Goal: Task Accomplishment & Management: Use online tool/utility

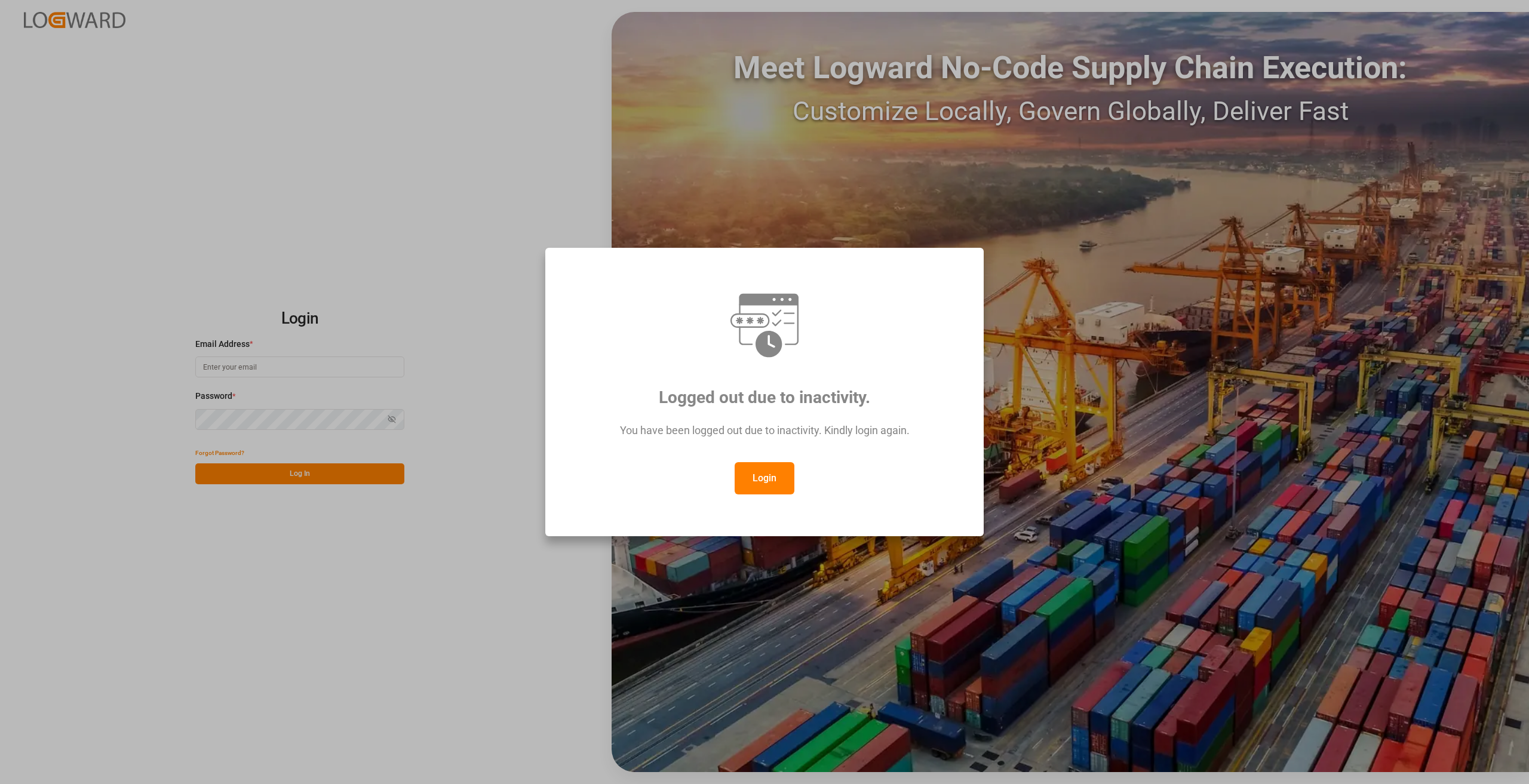
click at [751, 481] on button "Login" at bounding box center [764, 478] width 60 height 32
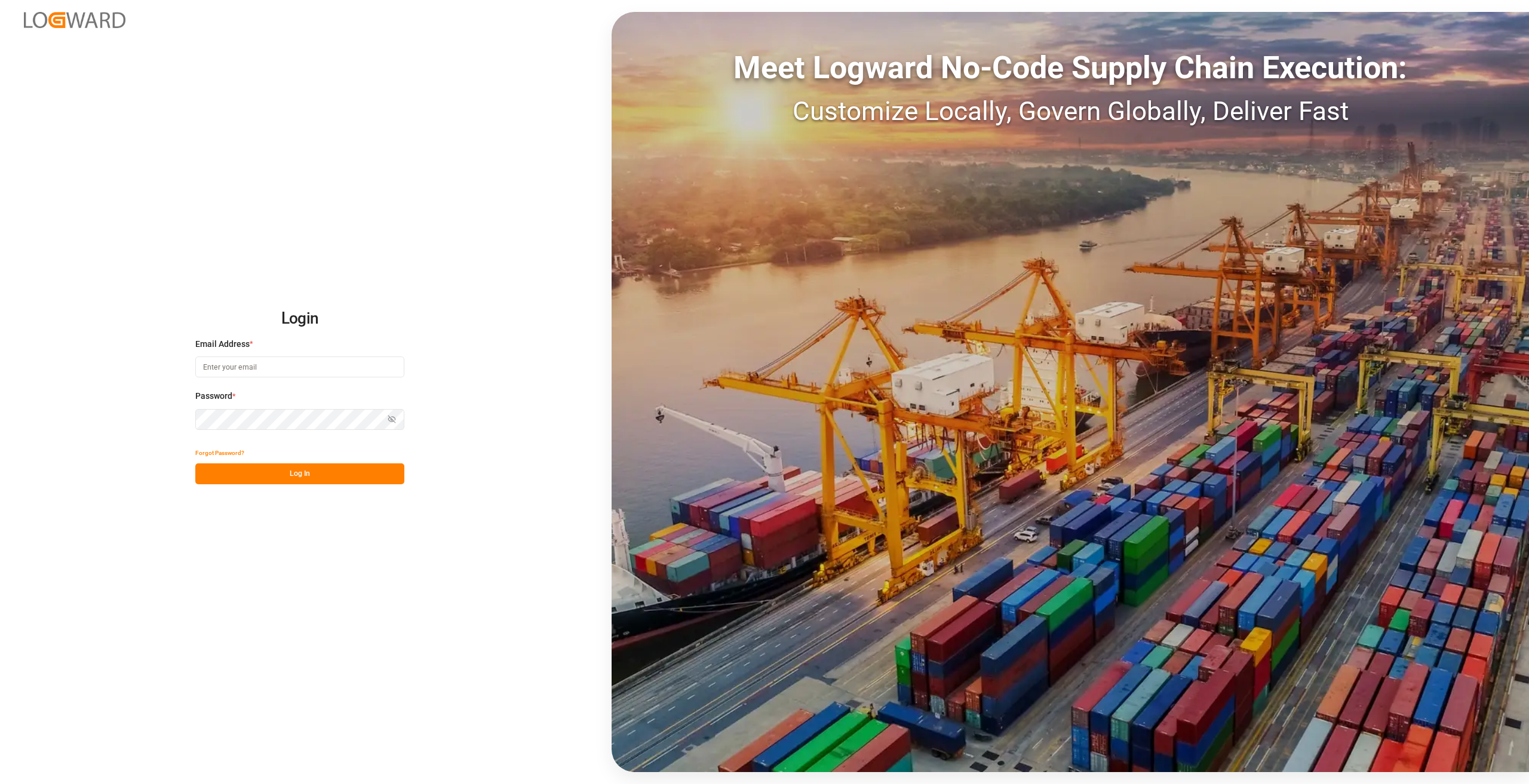
click at [262, 363] on input at bounding box center [300, 367] width 209 height 21
click at [211, 374] on input at bounding box center [300, 367] width 209 height 21
type input "[PERSON_NAME][EMAIL_ADDRESS][DOMAIN_NAME]"
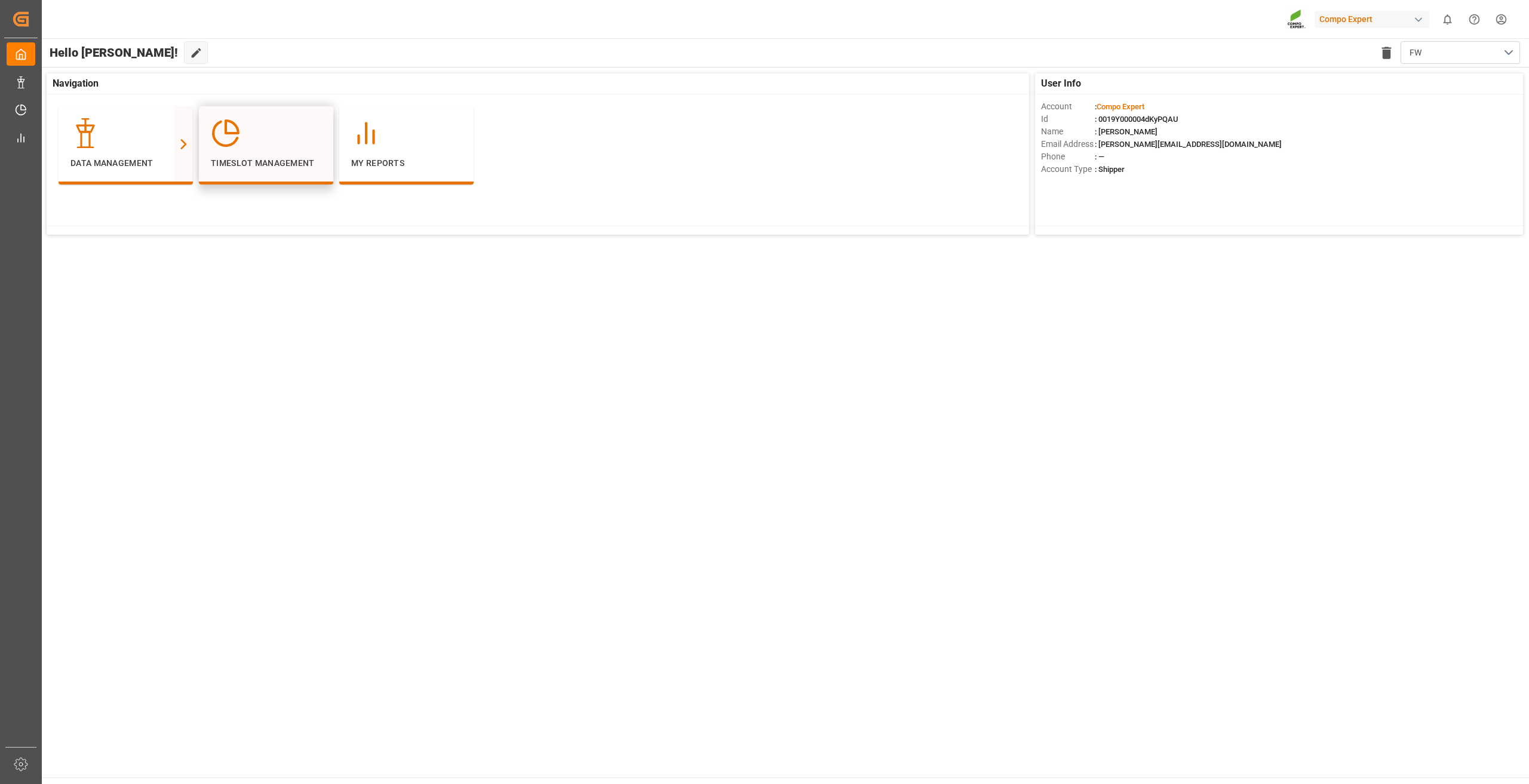
click at [242, 141] on div at bounding box center [266, 133] width 111 height 30
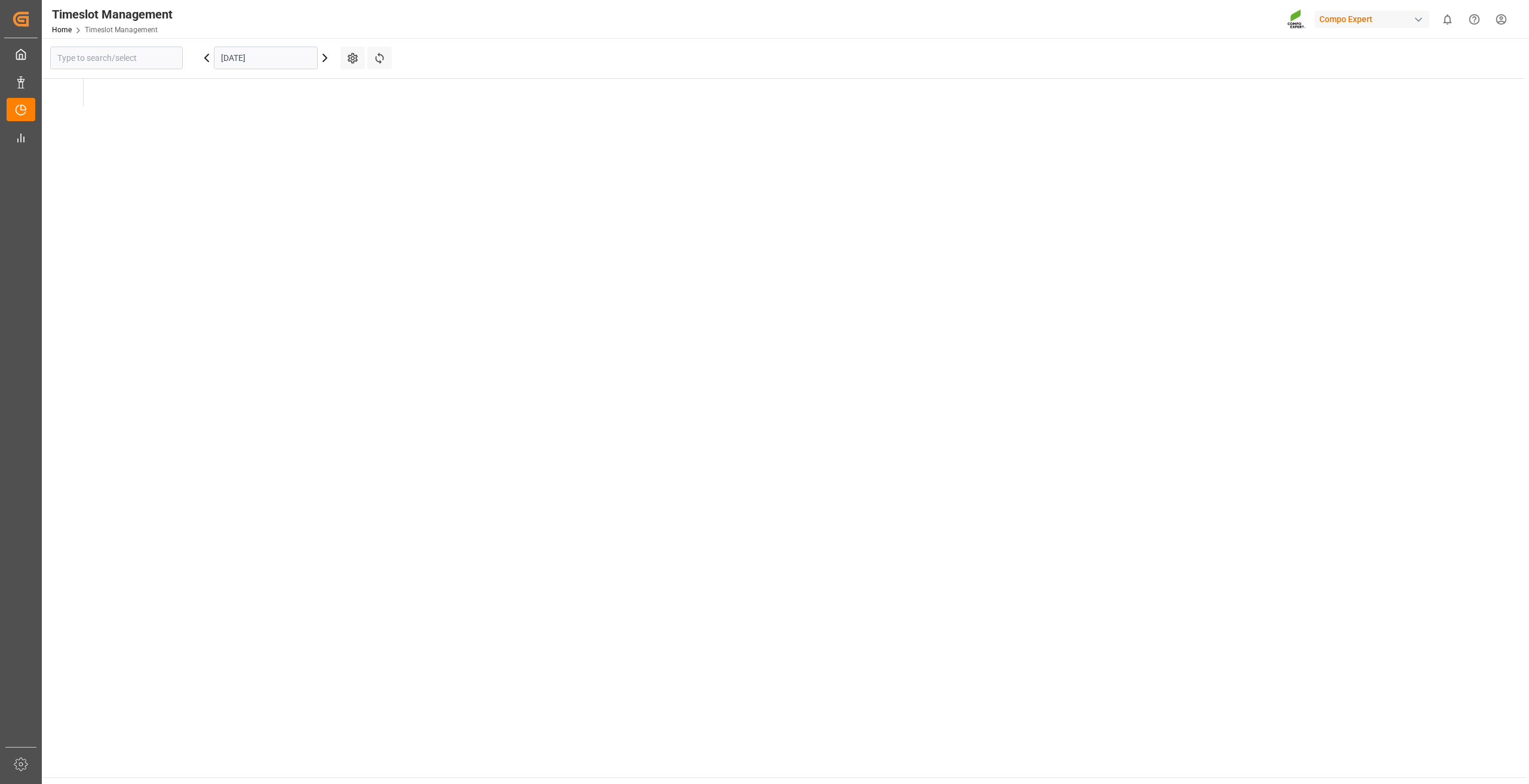
type input "Krefeld"
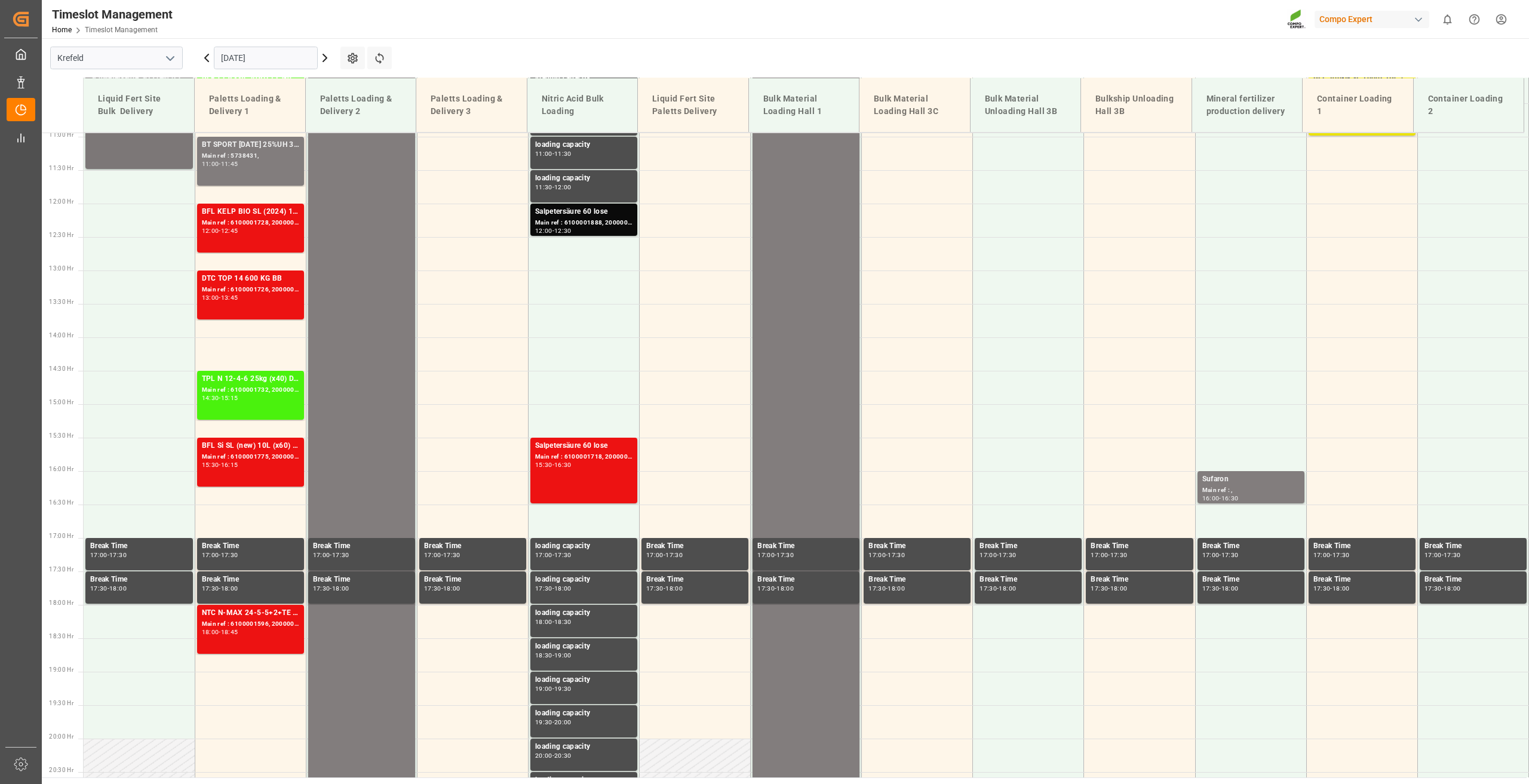
scroll to position [740, 0]
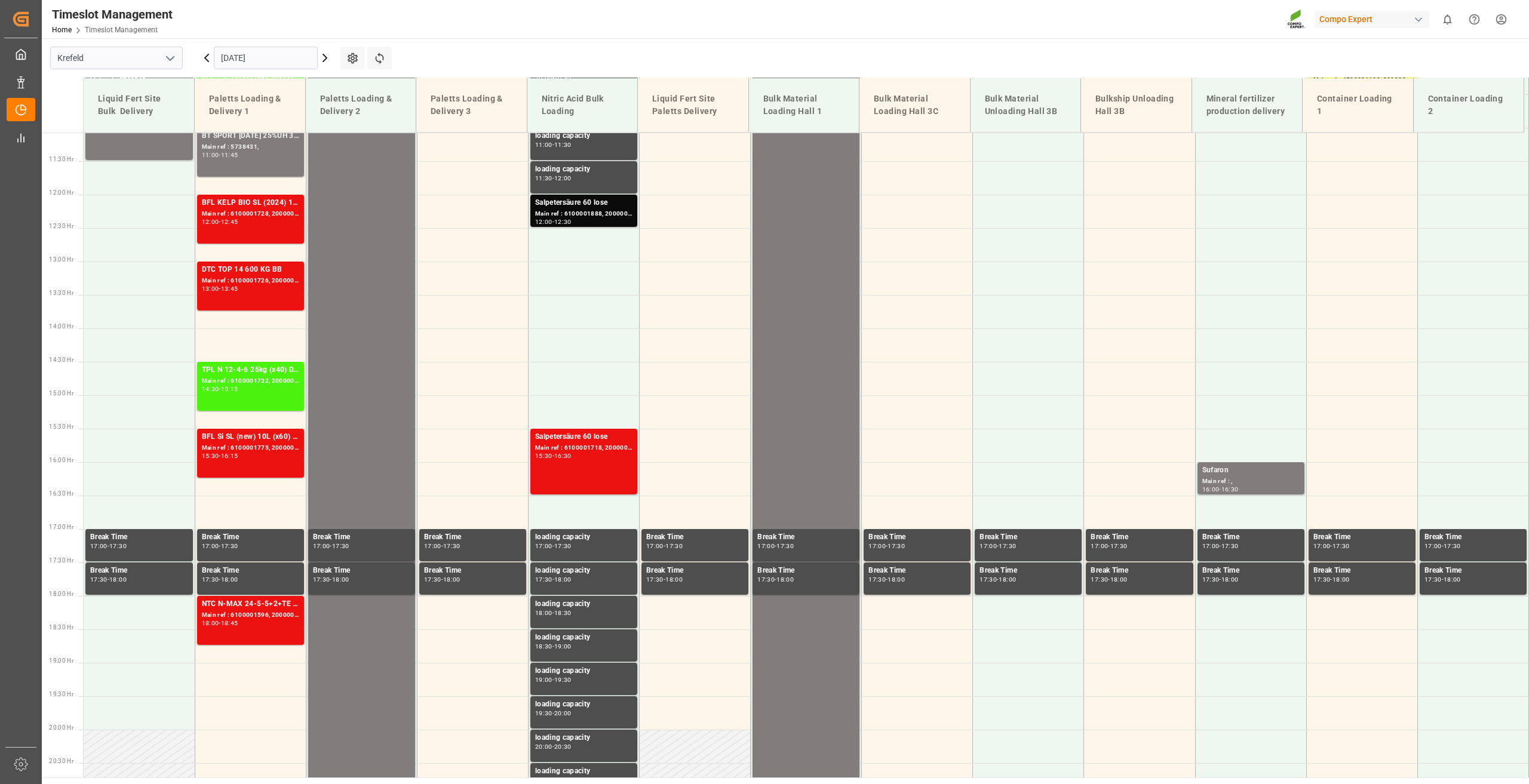
click at [208, 58] on icon at bounding box center [207, 58] width 14 height 14
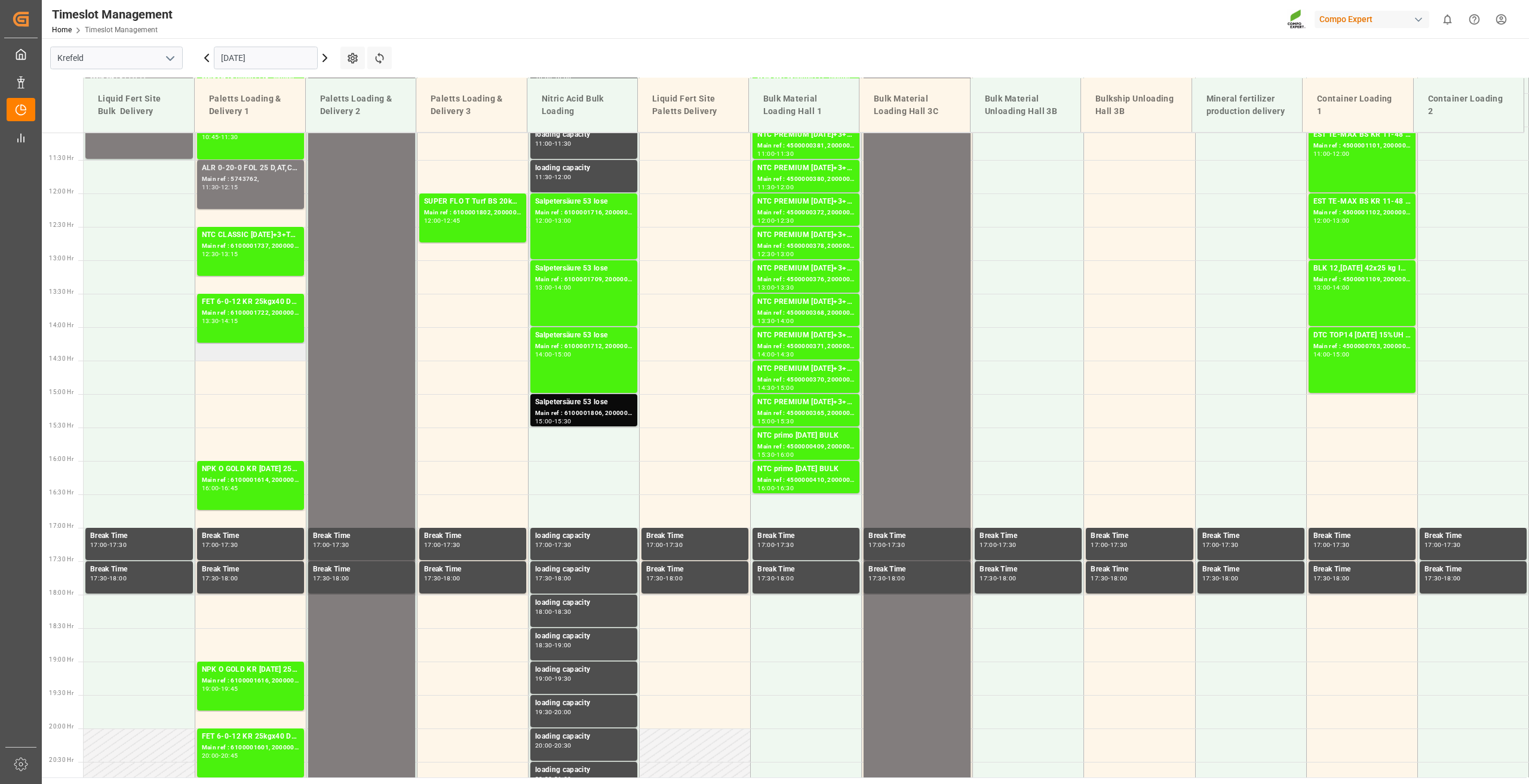
scroll to position [800, 0]
